Goal: Task Accomplishment & Management: Use online tool/utility

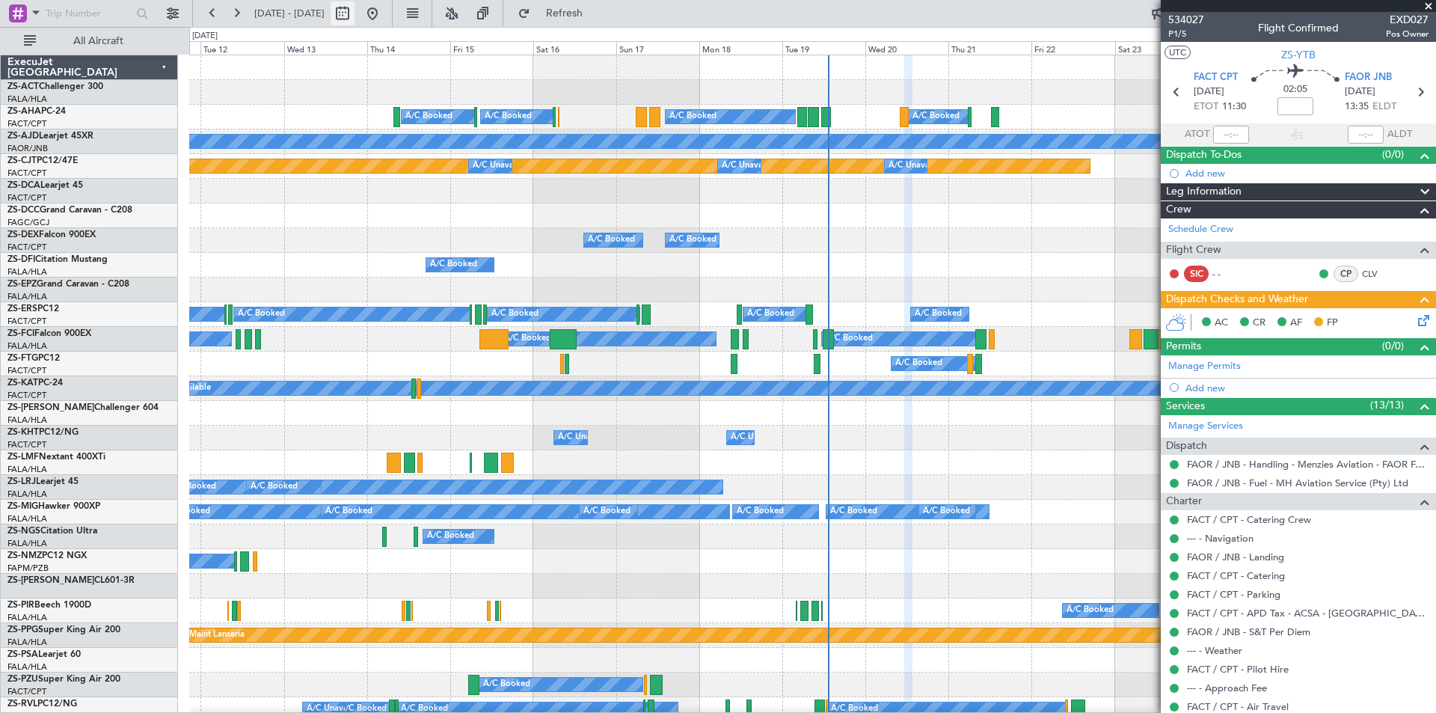
click at [354, 13] on button at bounding box center [342, 13] width 24 height 24
select select "8"
select select "2025"
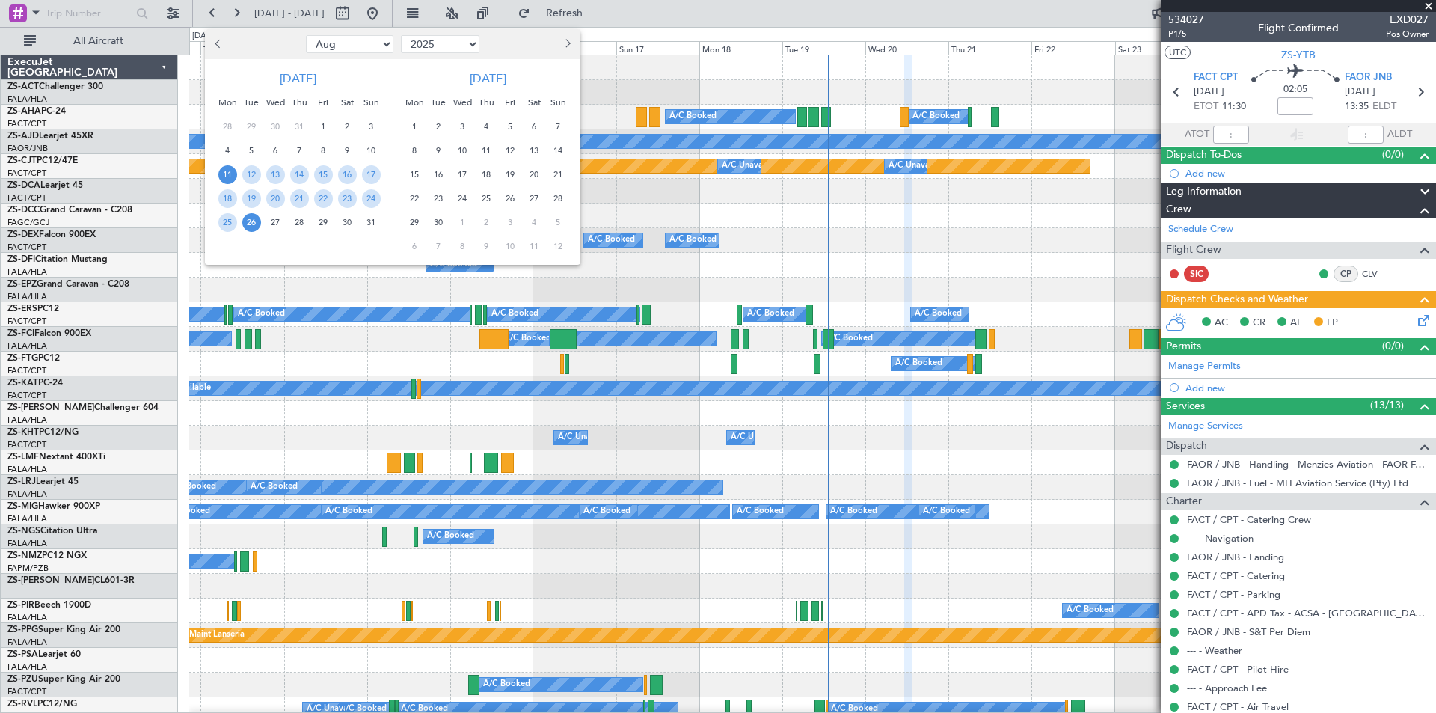
click at [218, 48] on span "Previous month" at bounding box center [219, 43] width 9 height 9
select select "7"
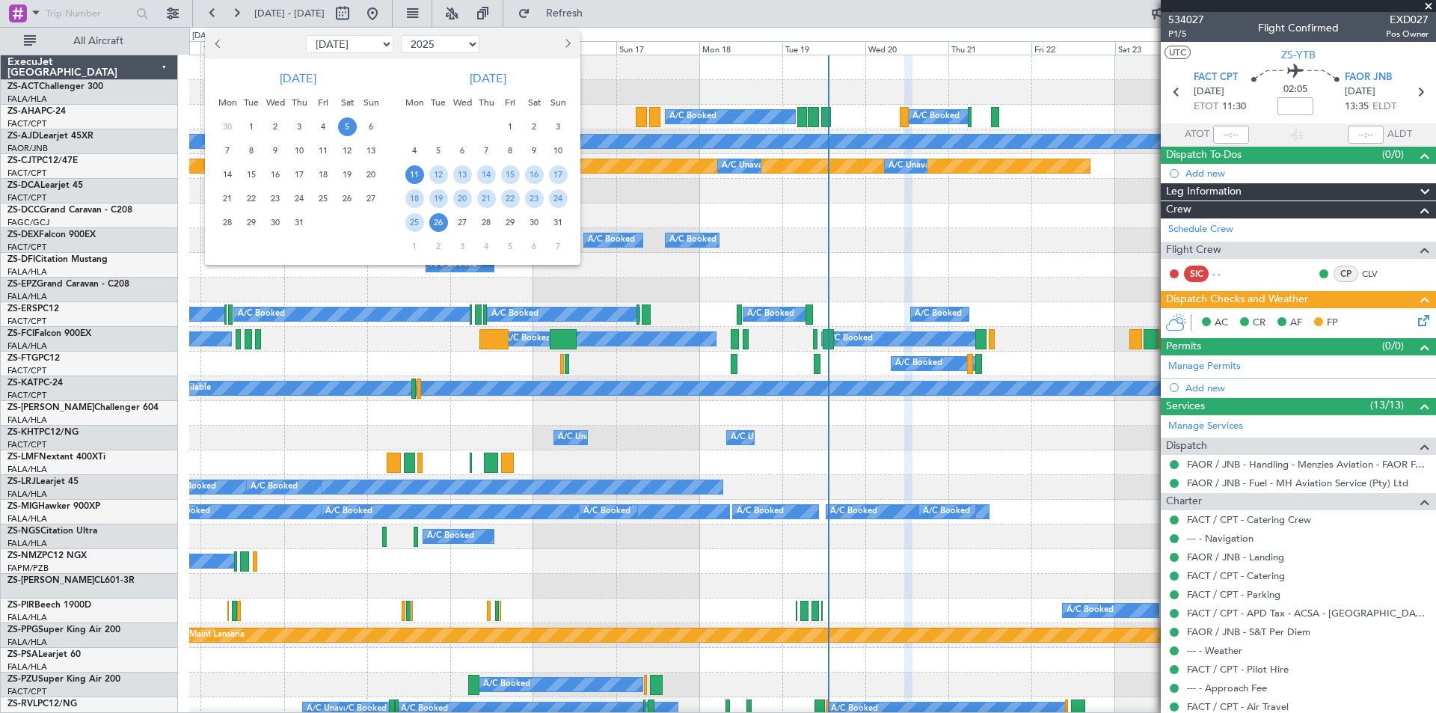
click at [351, 129] on span "5" at bounding box center [347, 126] width 19 height 19
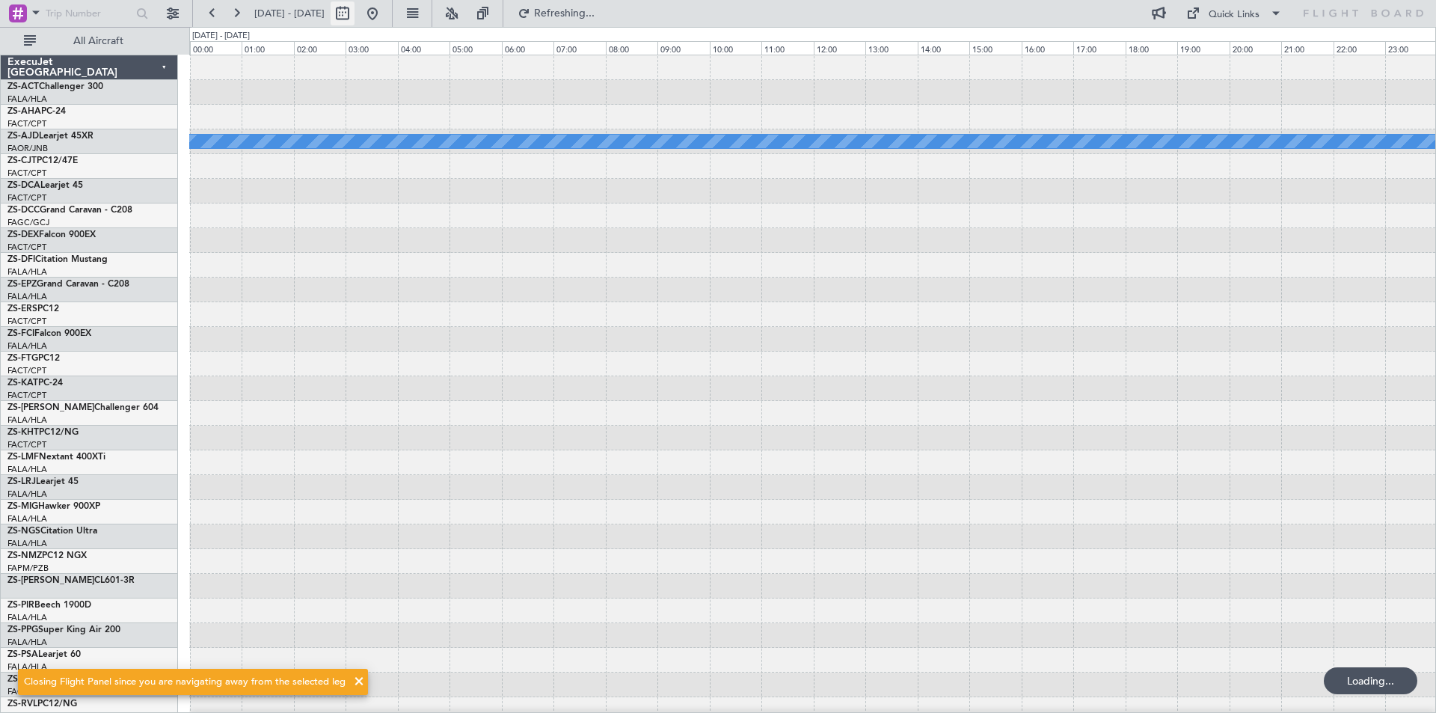
click at [354, 10] on button at bounding box center [342, 13] width 24 height 24
select select "7"
select select "2025"
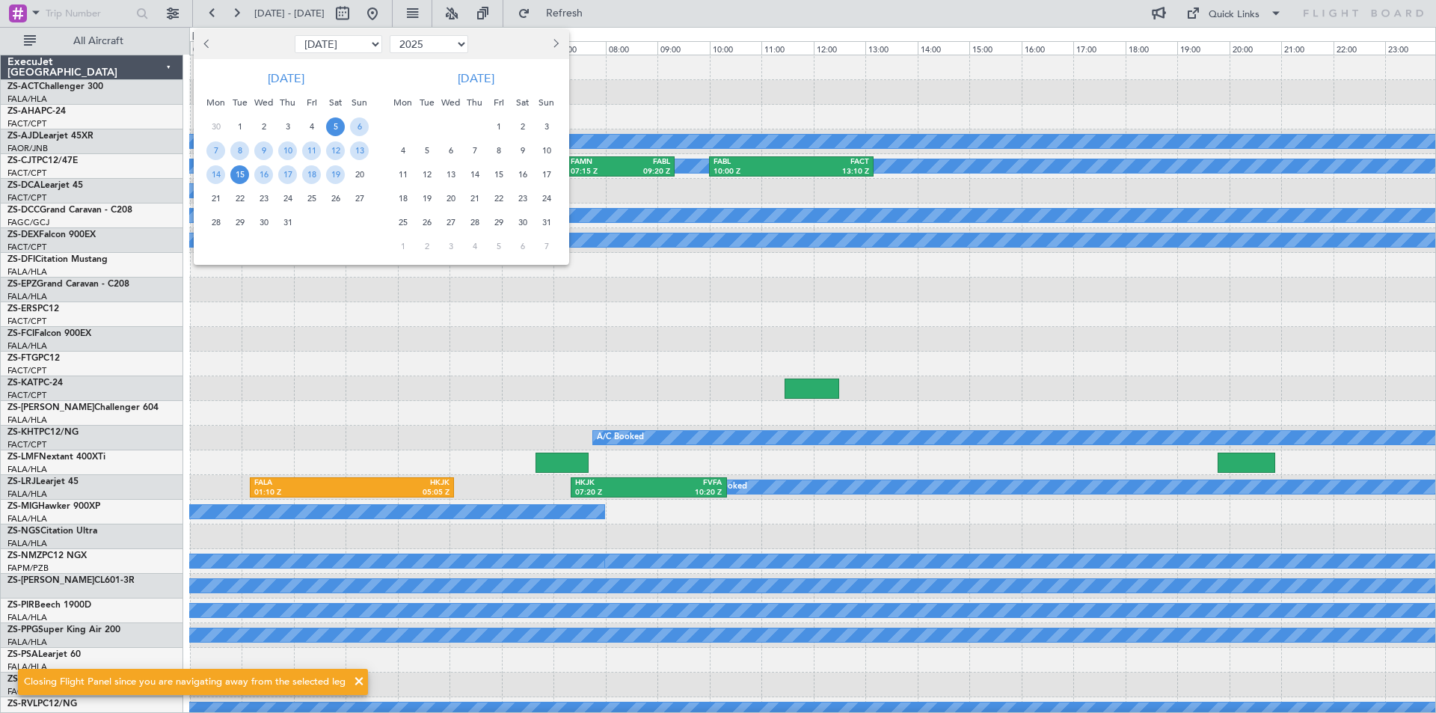
click at [239, 173] on span "15" at bounding box center [239, 174] width 19 height 19
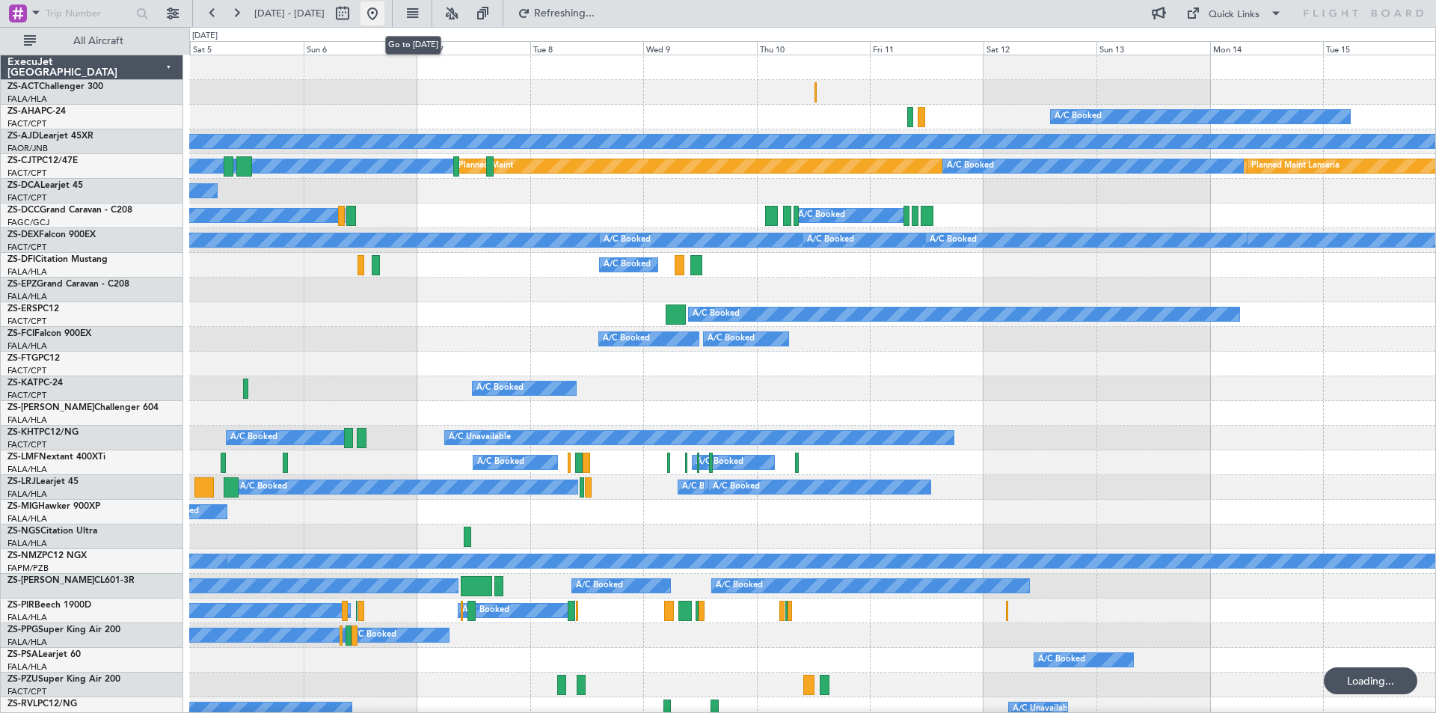
click at [384, 8] on button at bounding box center [372, 13] width 24 height 24
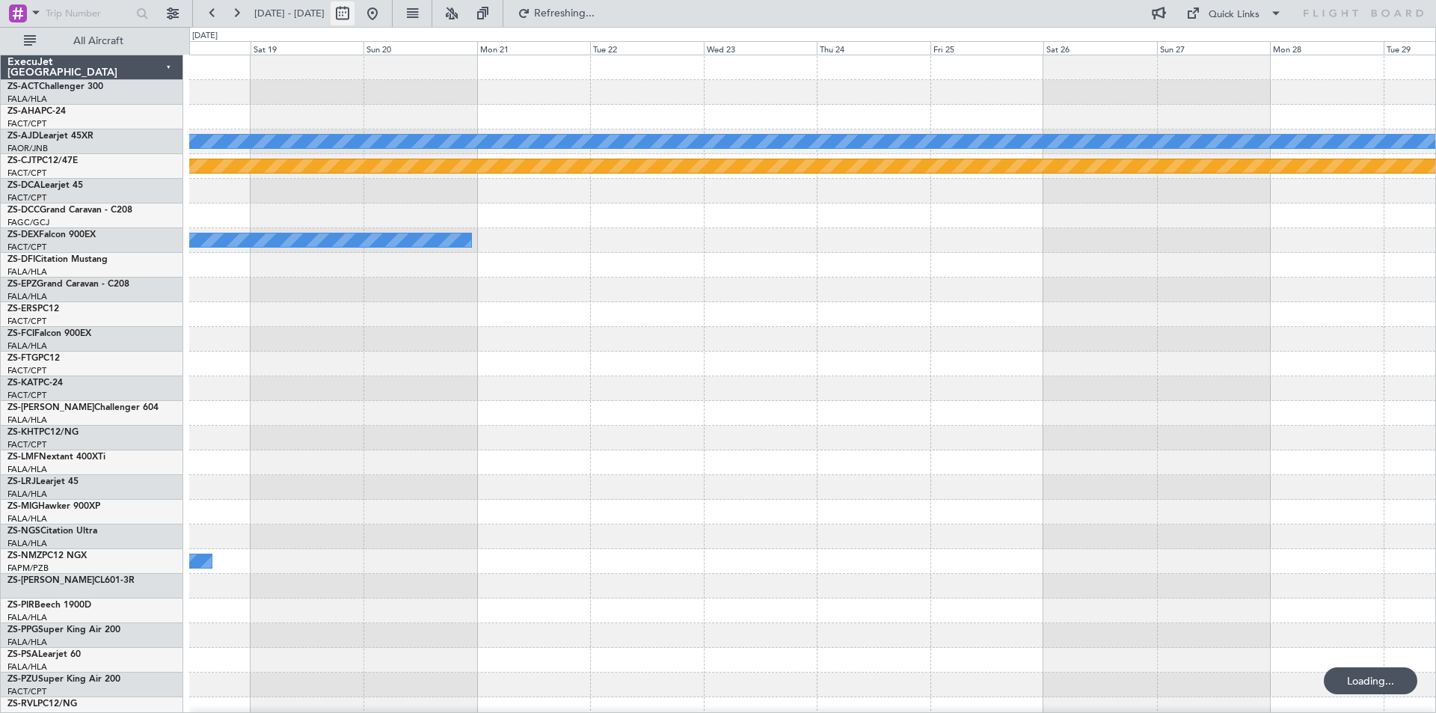
click at [354, 10] on button at bounding box center [342, 13] width 24 height 24
select select "8"
select select "2025"
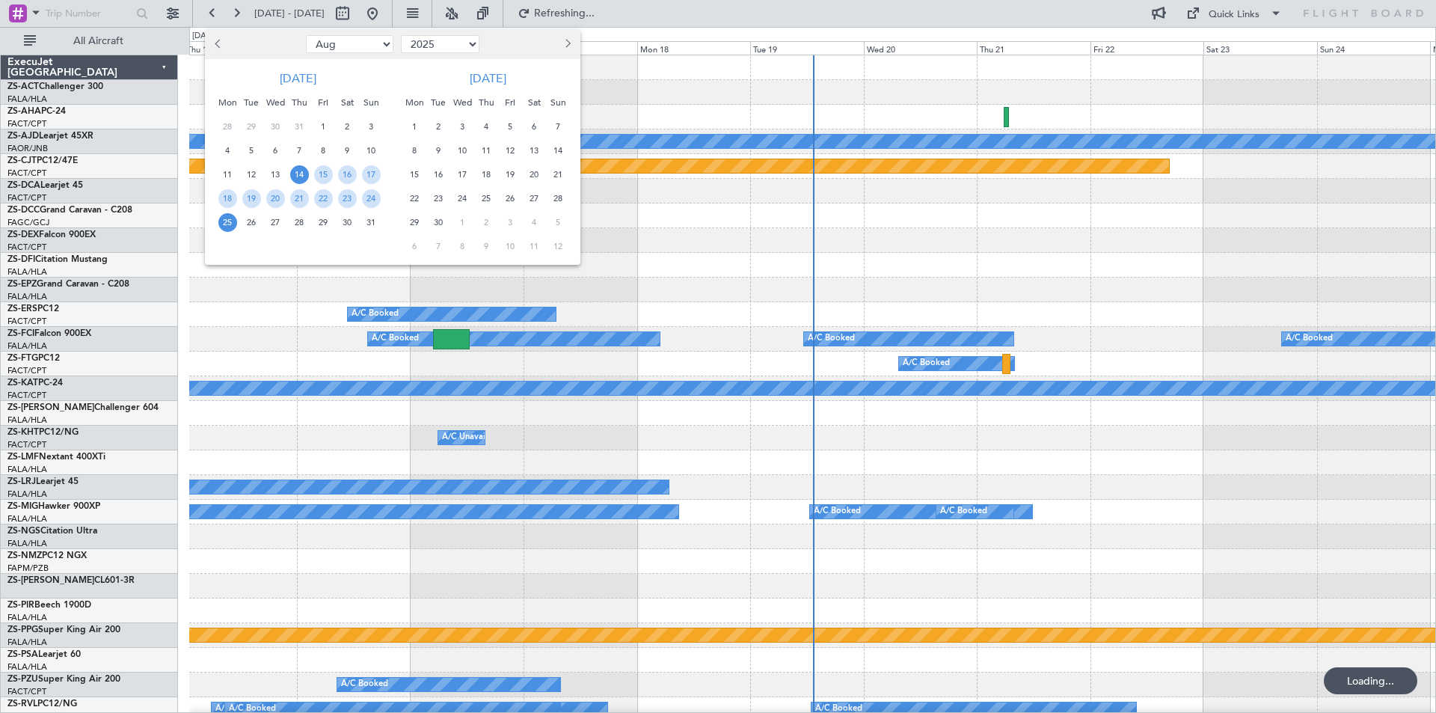
click at [224, 45] on button "Previous month" at bounding box center [219, 44] width 16 height 24
select select "7"
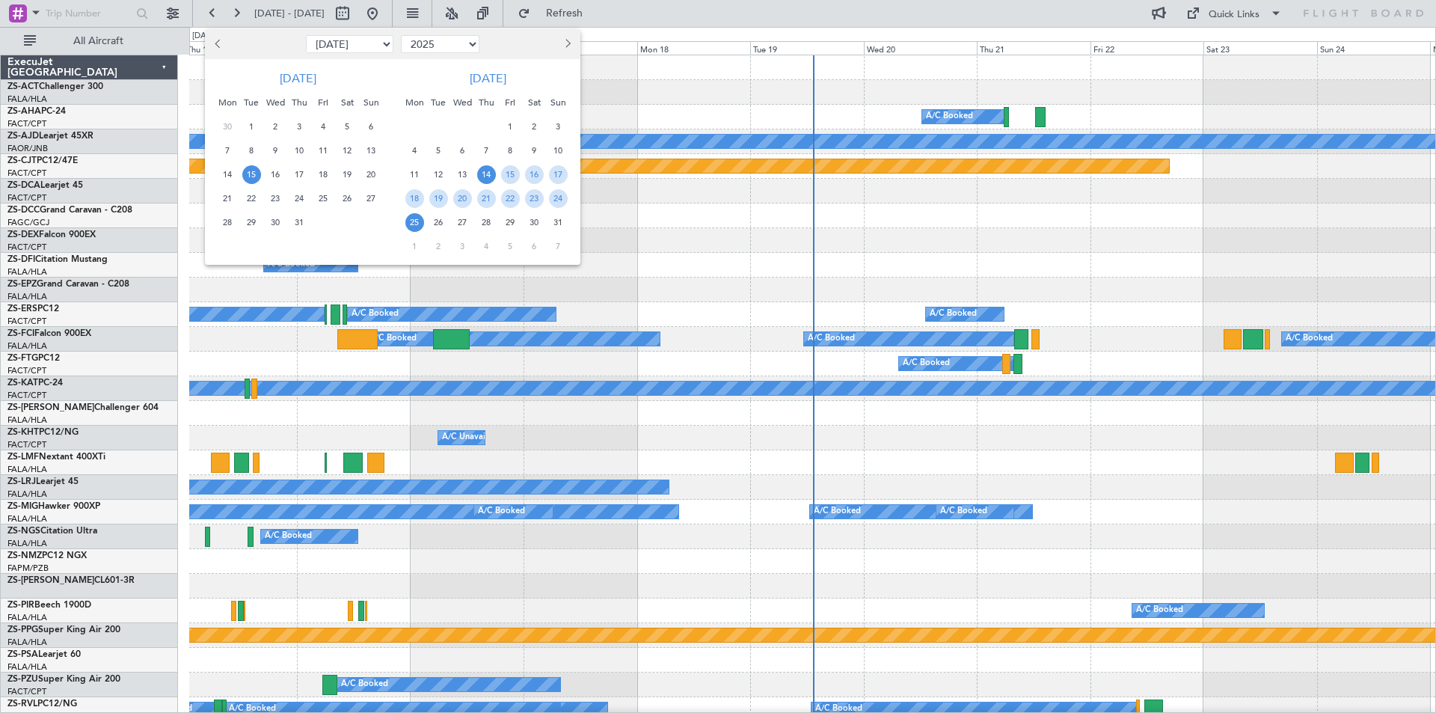
click at [244, 172] on span "15" at bounding box center [251, 174] width 19 height 19
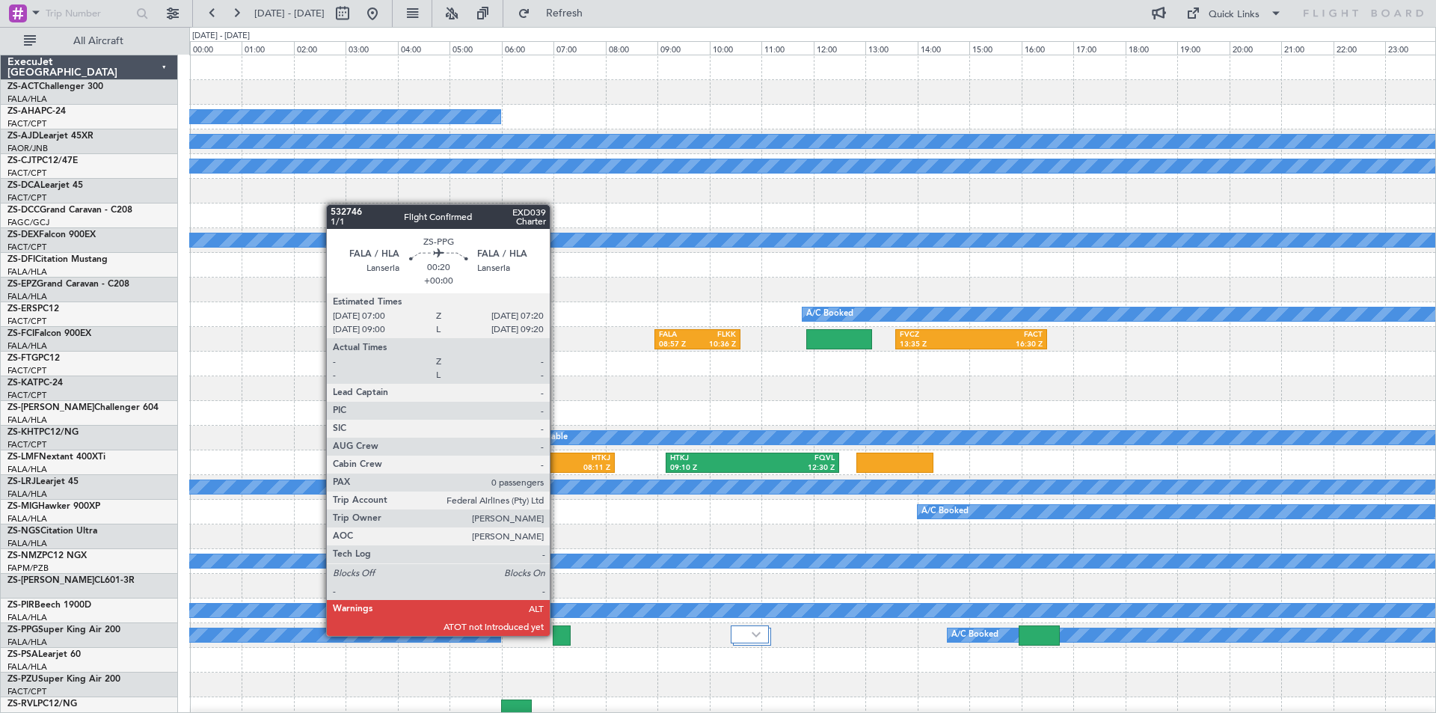
click at [556, 634] on div at bounding box center [562, 635] width 18 height 20
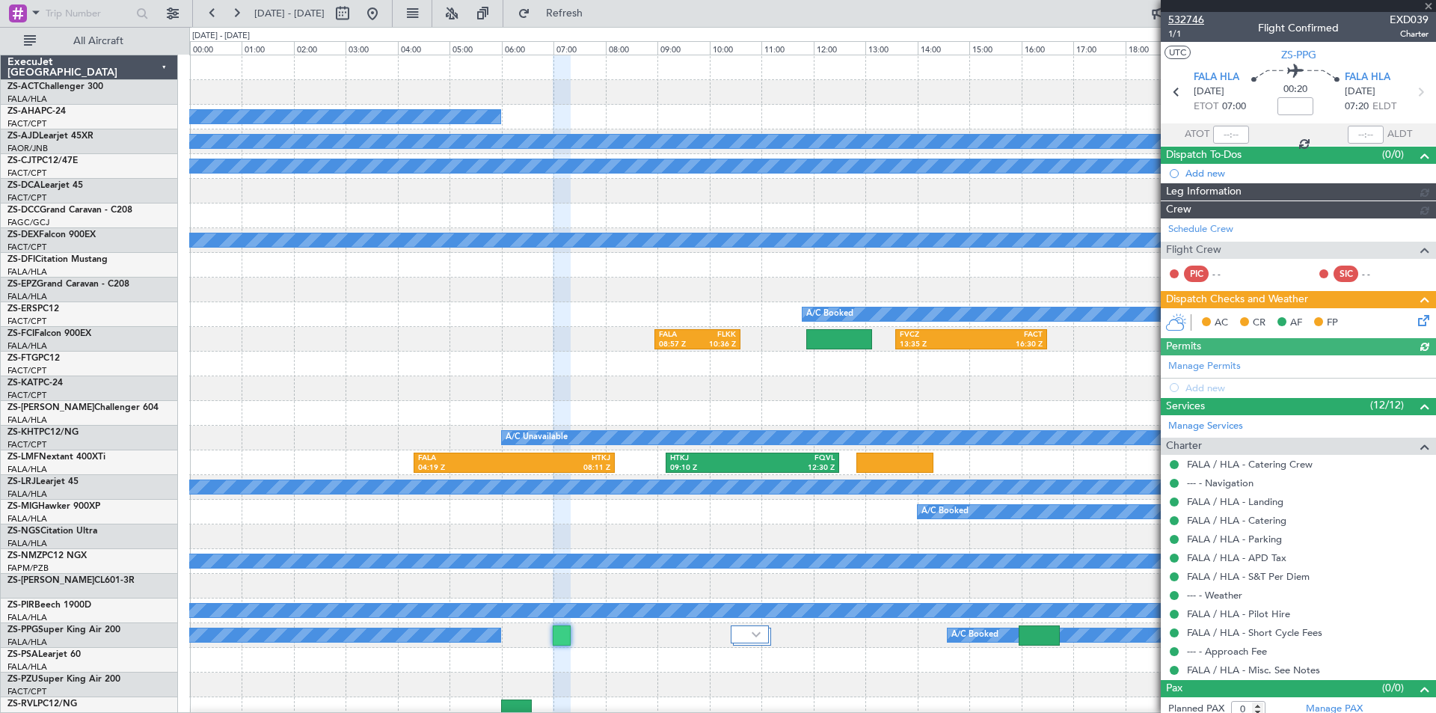
click at [1175, 16] on span "532746" at bounding box center [1186, 20] width 36 height 16
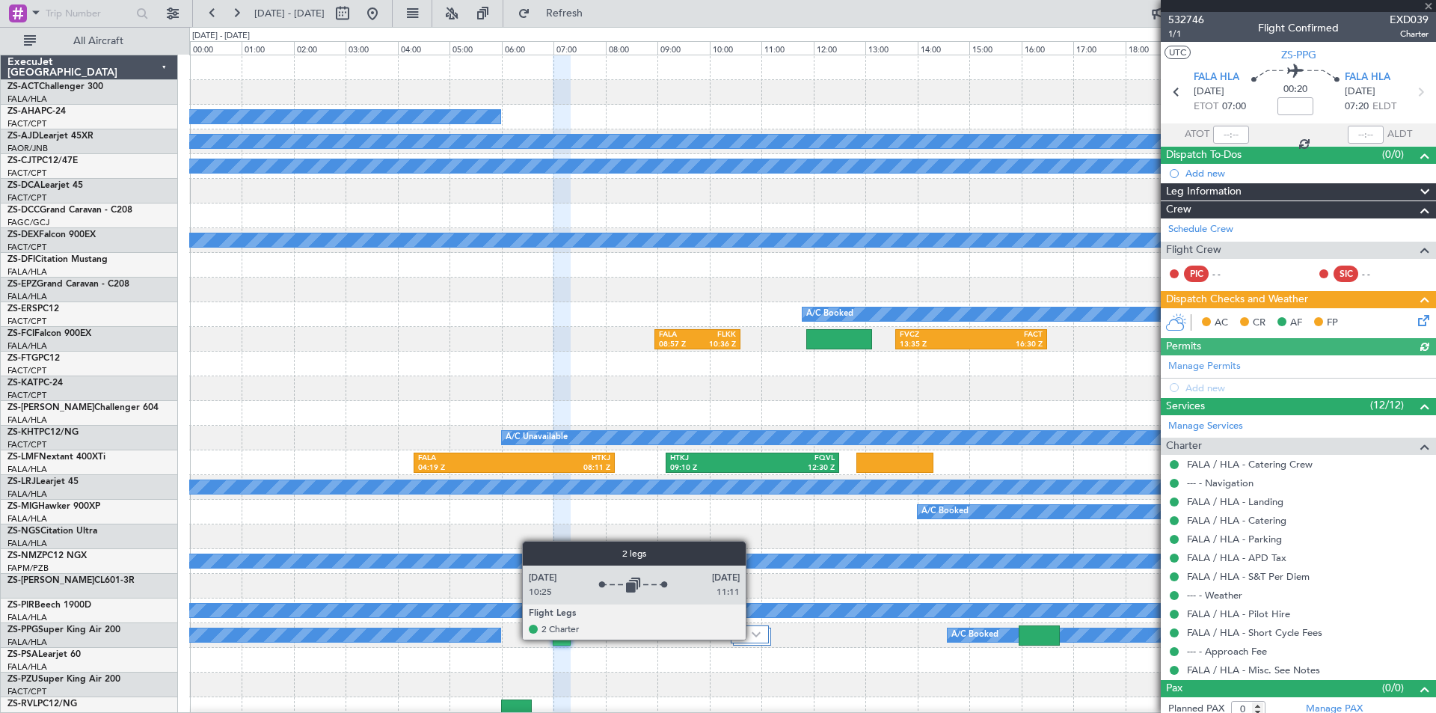
click at [752, 639] on div at bounding box center [749, 634] width 38 height 18
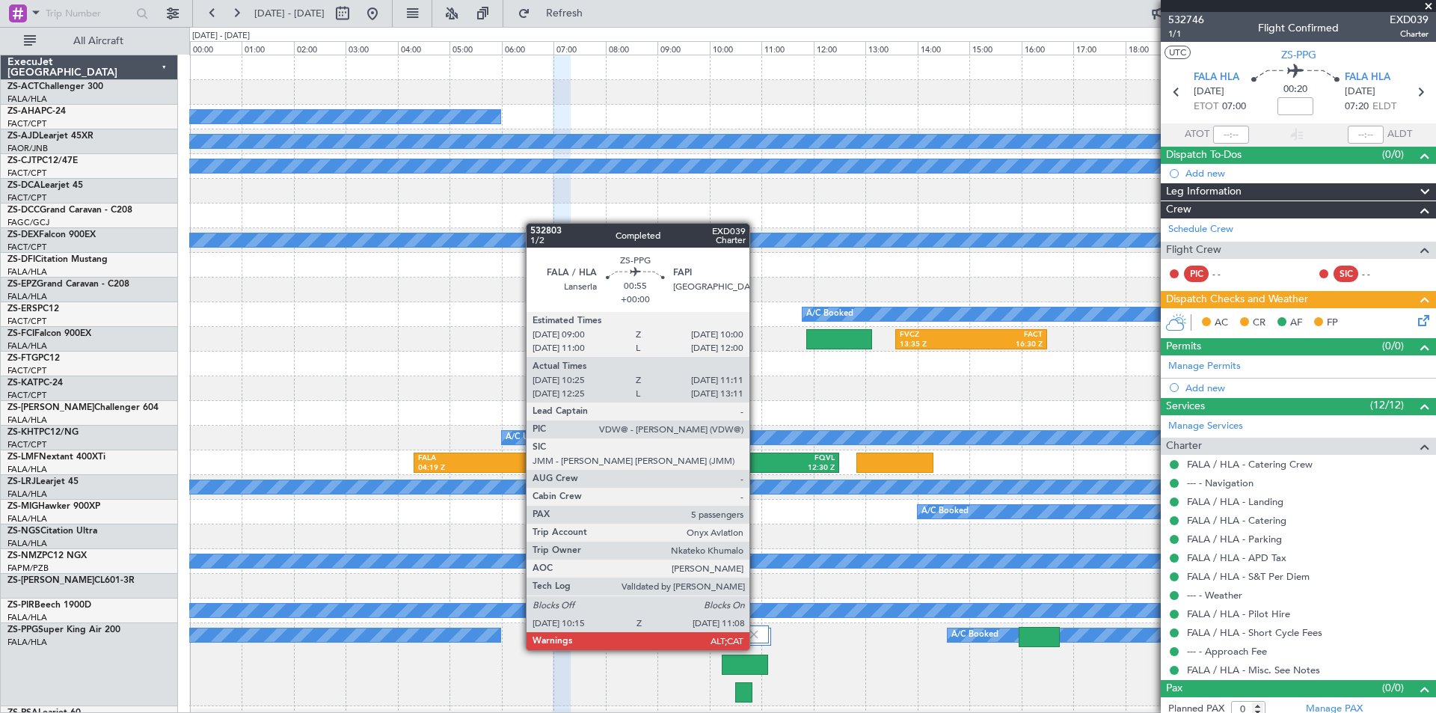
click at [756, 662] on div at bounding box center [744, 664] width 46 height 20
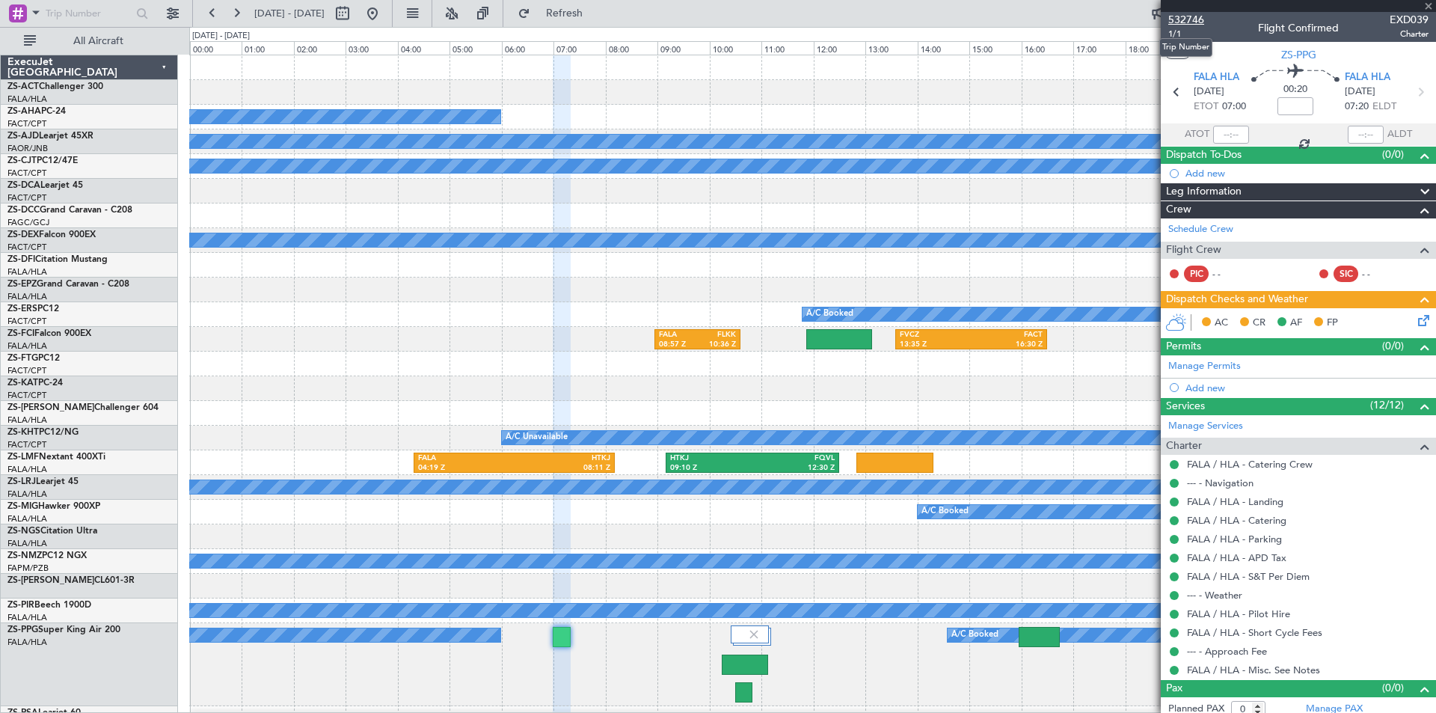
type input "10:25"
type input "11:06"
type input "5"
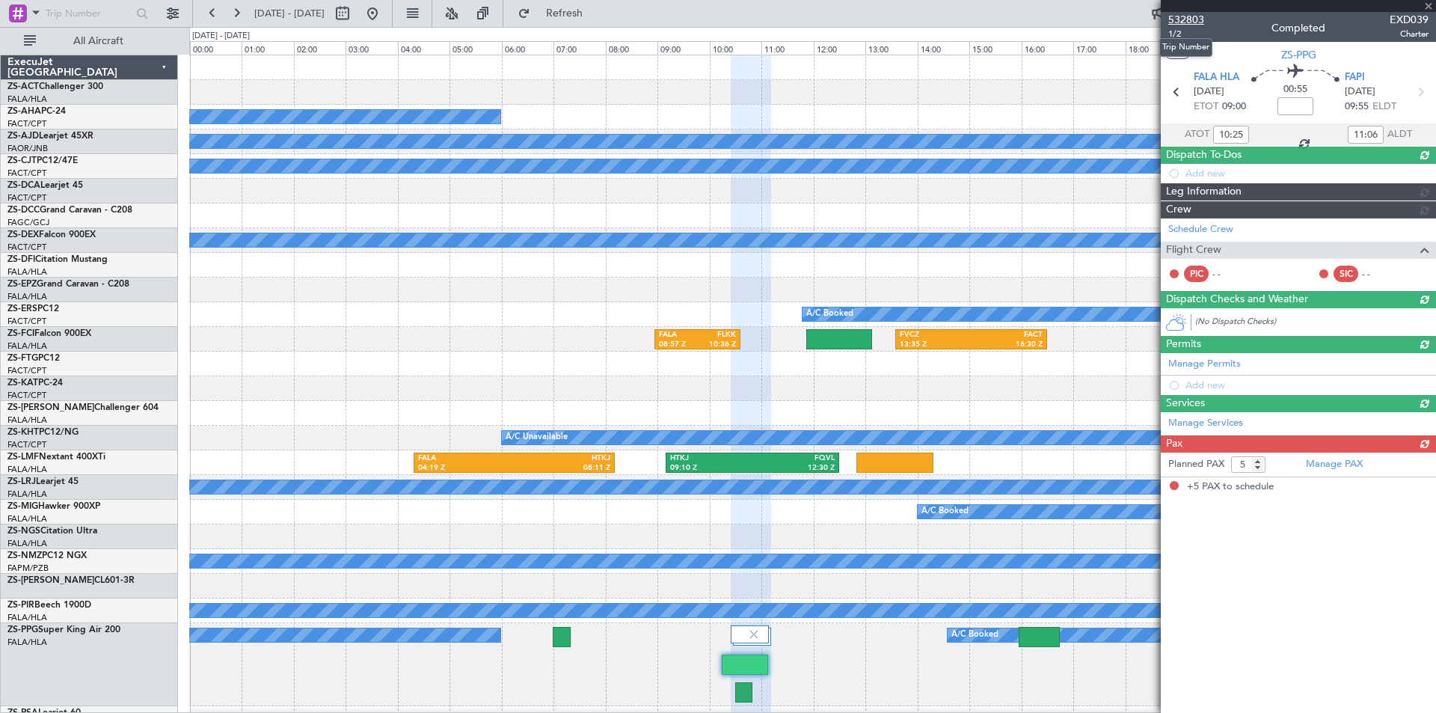
click at [1184, 19] on span "532803" at bounding box center [1186, 20] width 36 height 16
